Goal: Task Accomplishment & Management: Complete application form

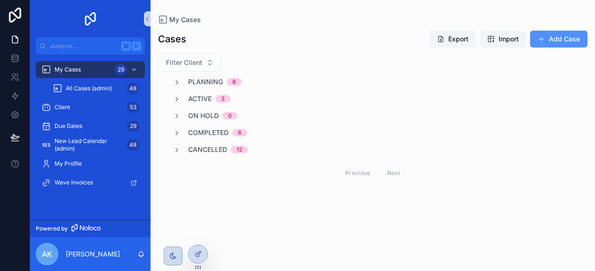
click at [552, 37] on button "Add Case" at bounding box center [558, 39] width 57 height 17
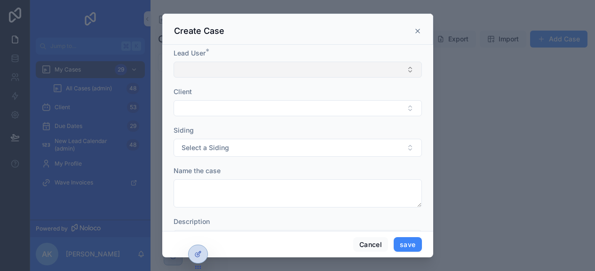
click at [207, 64] on button "Select Button" at bounding box center [298, 70] width 248 height 16
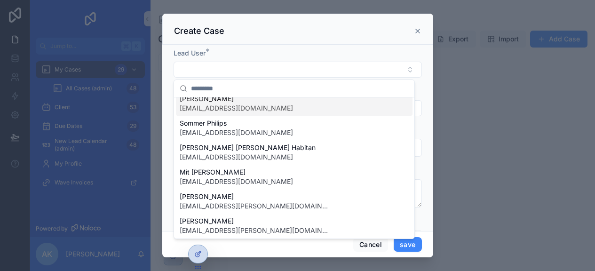
scroll to position [58, 0]
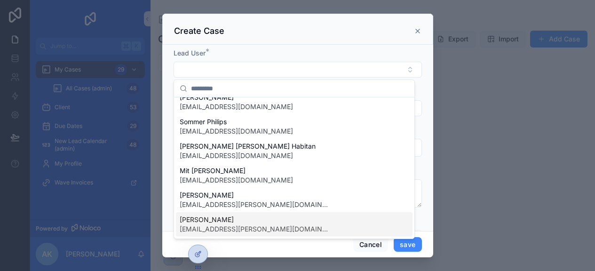
click at [231, 217] on span "[PERSON_NAME]" at bounding box center [255, 219] width 151 height 9
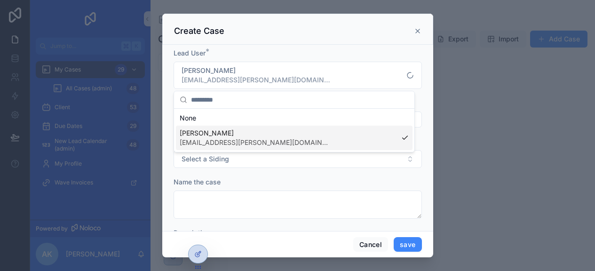
scroll to position [0, 0]
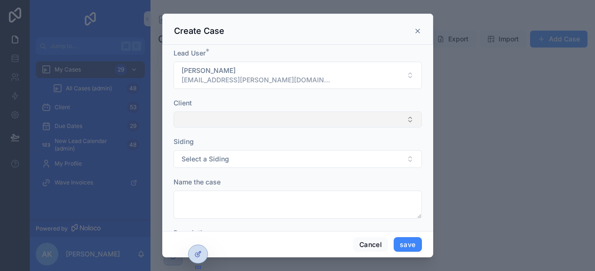
click at [241, 124] on button "Select Button" at bounding box center [298, 119] width 248 height 16
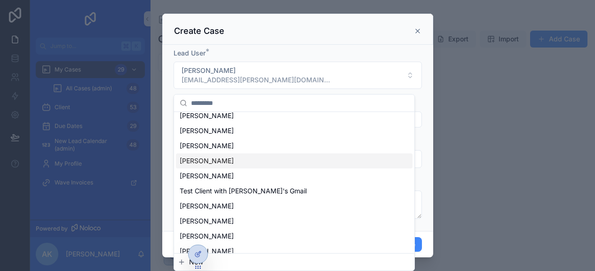
scroll to position [175, 0]
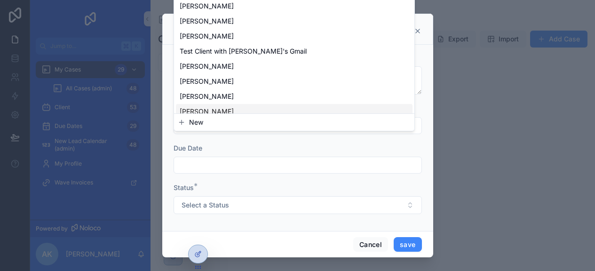
click at [199, 126] on span "New" at bounding box center [196, 122] width 14 height 9
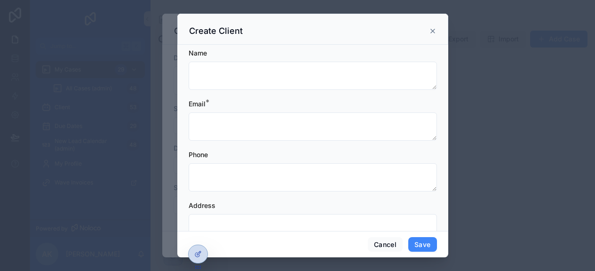
scroll to position [0, 0]
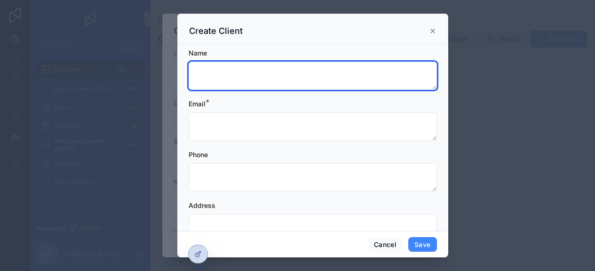
click at [246, 80] on textarea "scrollable content" at bounding box center [313, 76] width 248 height 28
type textarea "**********"
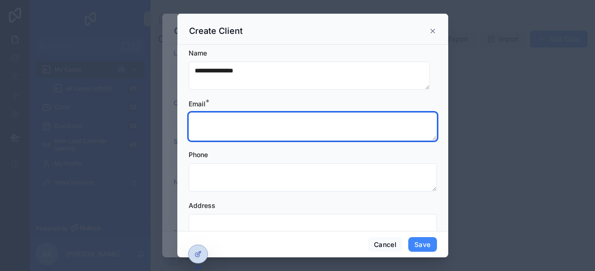
click at [250, 120] on textarea "scrollable content" at bounding box center [313, 126] width 248 height 28
paste textarea "**********"
type textarea "**********"
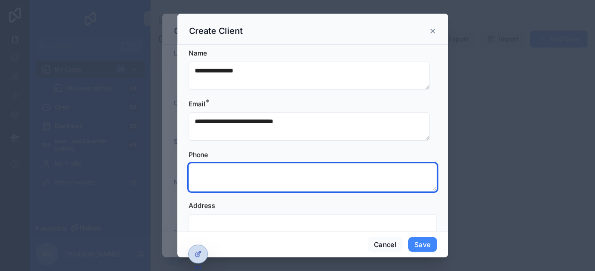
click at [228, 173] on textarea "scrollable content" at bounding box center [313, 177] width 248 height 28
paste textarea "**********"
type textarea "**********"
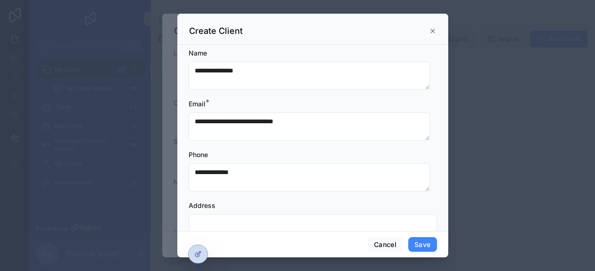
click at [259, 152] on div "Phone" at bounding box center [313, 154] width 248 height 9
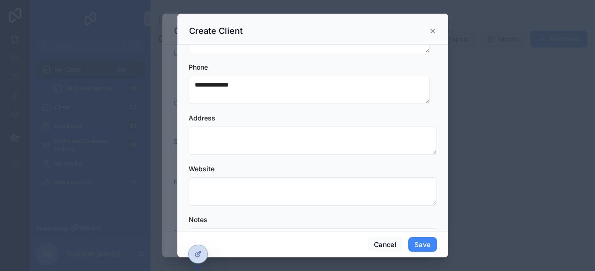
scroll to position [89, 0]
click at [420, 245] on button "Save" at bounding box center [422, 244] width 28 height 15
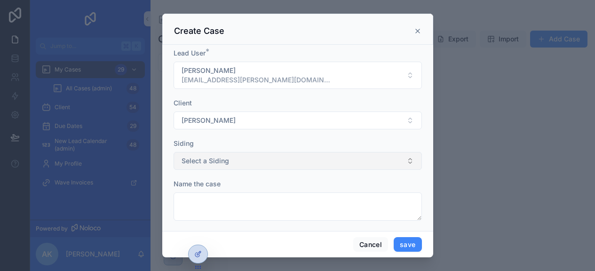
click at [262, 165] on button "Select a Siding" at bounding box center [298, 161] width 248 height 18
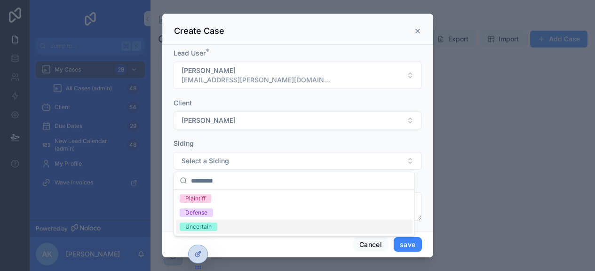
click at [224, 228] on div "Uncertain" at bounding box center [294, 227] width 237 height 14
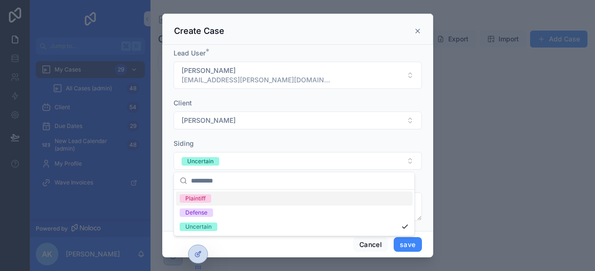
click at [284, 139] on div "Siding" at bounding box center [298, 143] width 248 height 9
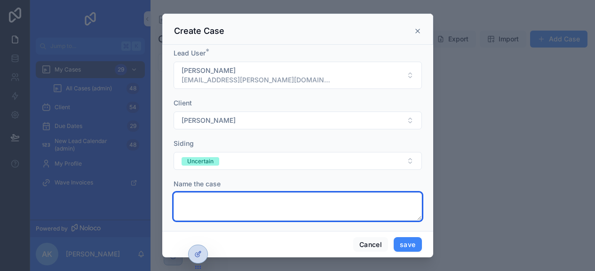
click at [256, 199] on textarea "scrollable content" at bounding box center [298, 206] width 248 height 28
paste textarea "**********"
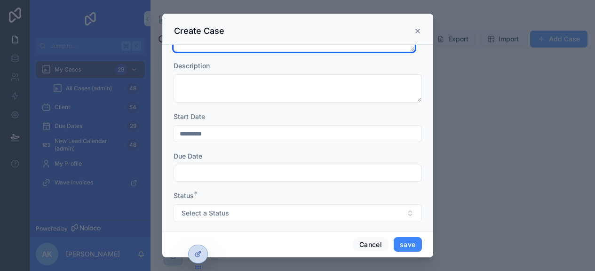
scroll to position [317, 0]
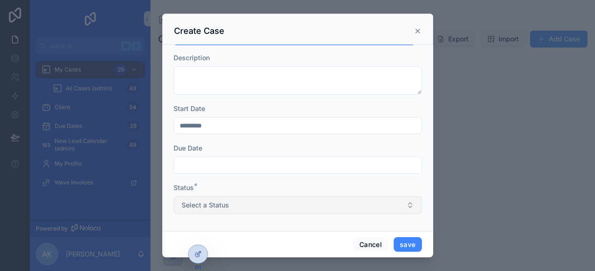
type textarea "**********"
click at [322, 209] on button "Select a Status" at bounding box center [298, 205] width 248 height 18
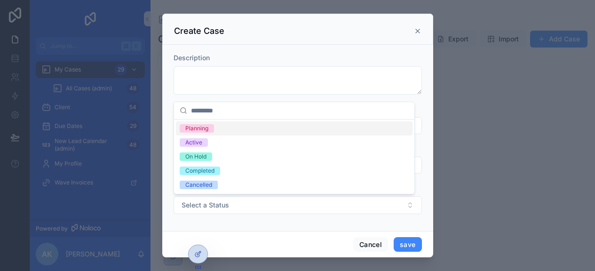
click at [201, 128] on div "Planning" at bounding box center [196, 128] width 23 height 8
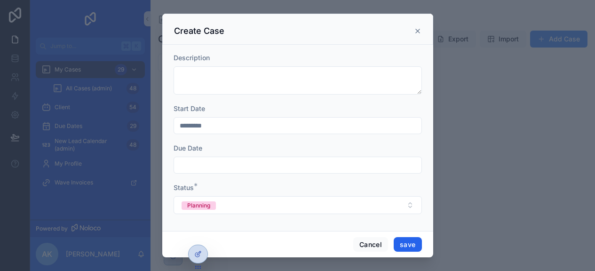
click at [401, 243] on button "save" at bounding box center [408, 244] width 28 height 15
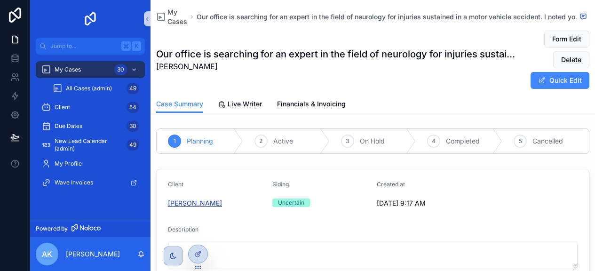
click at [197, 202] on span "[PERSON_NAME]" at bounding box center [195, 203] width 54 height 9
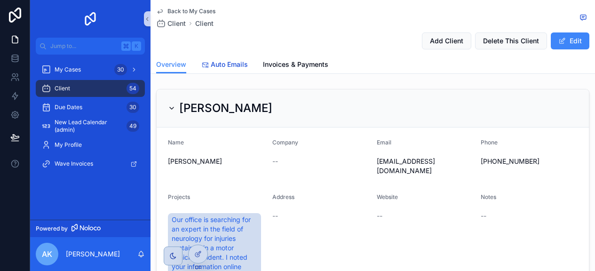
click at [217, 61] on span "Auto Emails" at bounding box center [229, 64] width 37 height 9
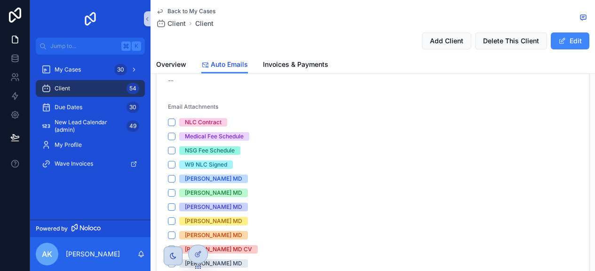
scroll to position [84, 0]
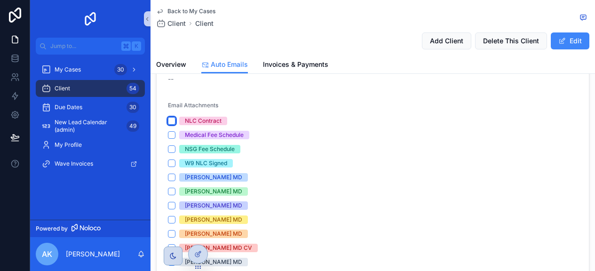
click at [170, 121] on button "NLC Contract" at bounding box center [172, 121] width 8 height 8
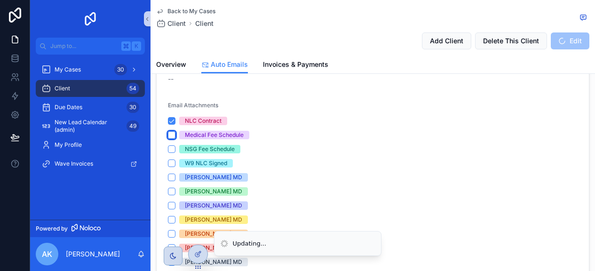
click at [169, 135] on button "Medical Fee Schedule" at bounding box center [172, 135] width 8 height 8
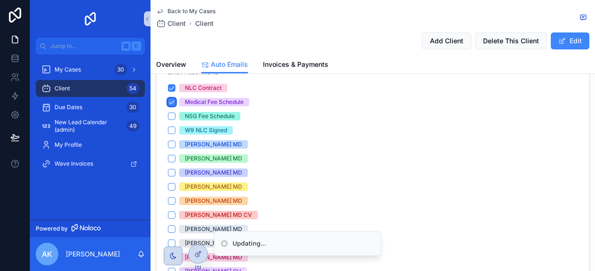
scroll to position [118, 0]
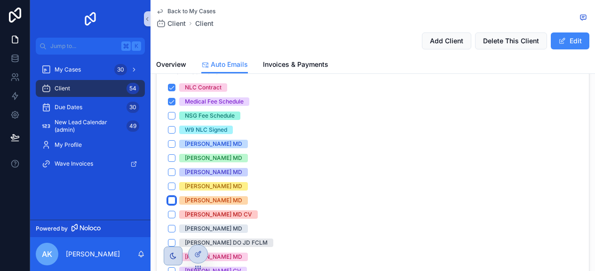
click at [174, 200] on button "[PERSON_NAME] MD" at bounding box center [172, 201] width 8 height 8
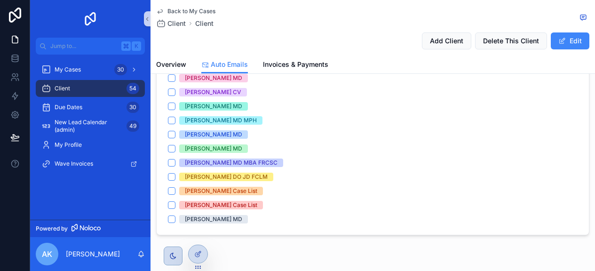
scroll to position [297, 0]
click at [171, 191] on button "[PERSON_NAME] Case List" at bounding box center [172, 191] width 8 height 8
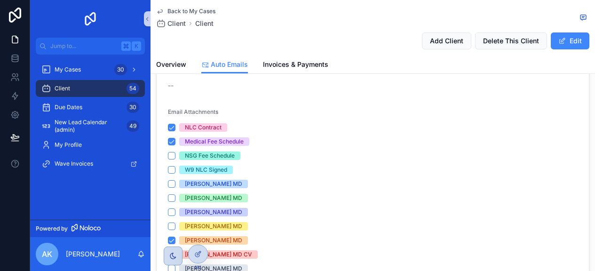
scroll to position [80, 0]
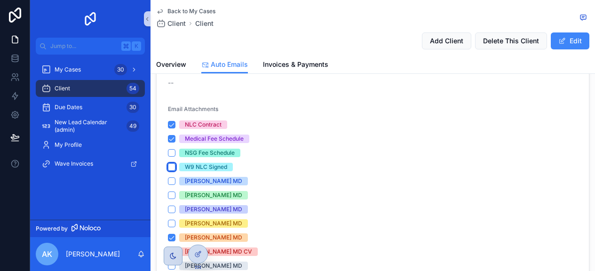
click at [172, 167] on button "W9 NLC Signed" at bounding box center [172, 167] width 8 height 8
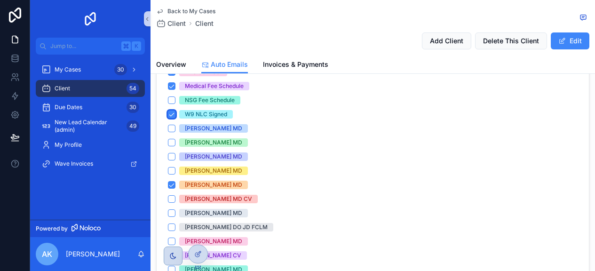
scroll to position [0, 0]
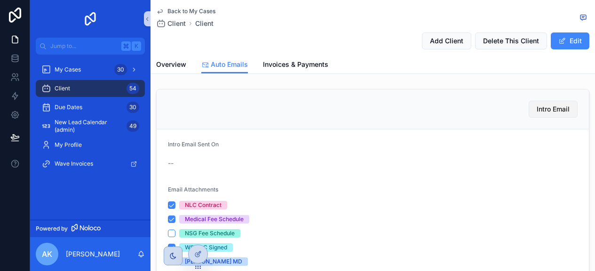
click at [541, 111] on span "Intro Email" at bounding box center [553, 108] width 33 height 9
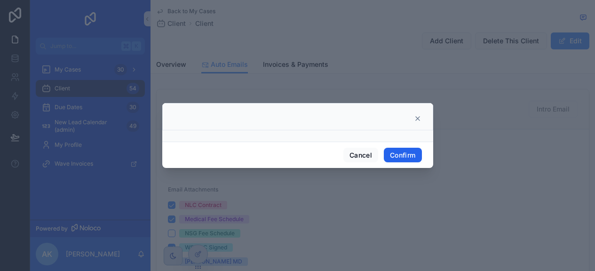
click at [391, 150] on button "Confirm" at bounding box center [403, 155] width 38 height 15
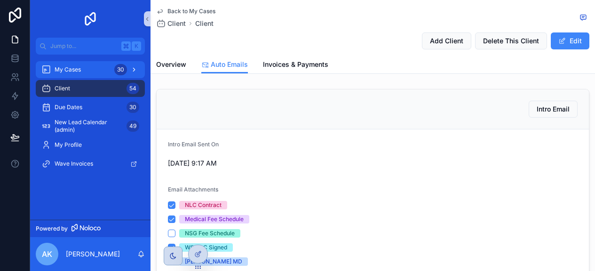
click at [76, 69] on span "My Cases" at bounding box center [68, 70] width 26 height 8
